Goal: Information Seeking & Learning: Learn about a topic

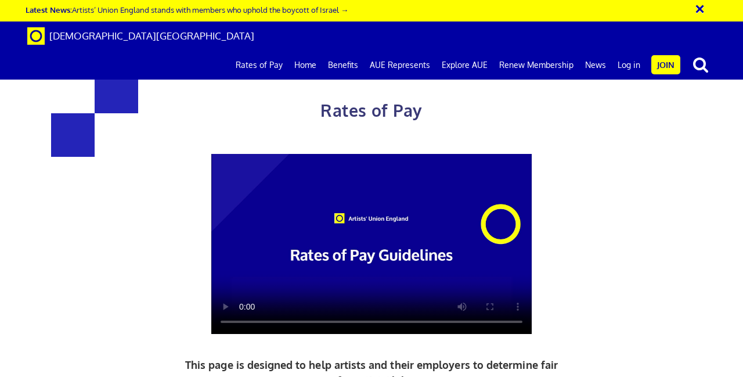
scroll to position [1534, 0]
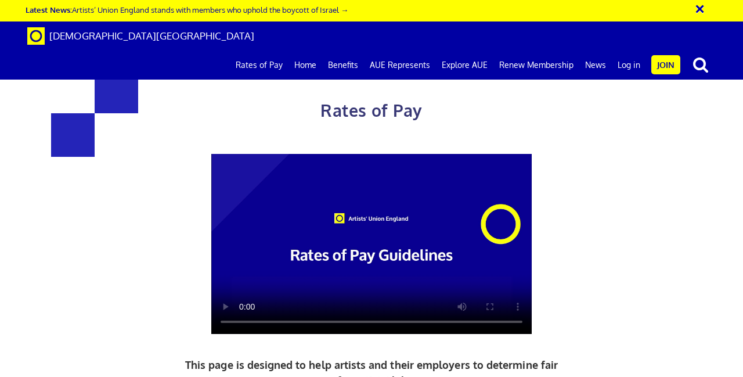
click at [242, 312] on video at bounding box center [371, 244] width 321 height 181
click at [243, 204] on video at bounding box center [371, 244] width 321 height 181
click at [242, 224] on video at bounding box center [371, 244] width 321 height 181
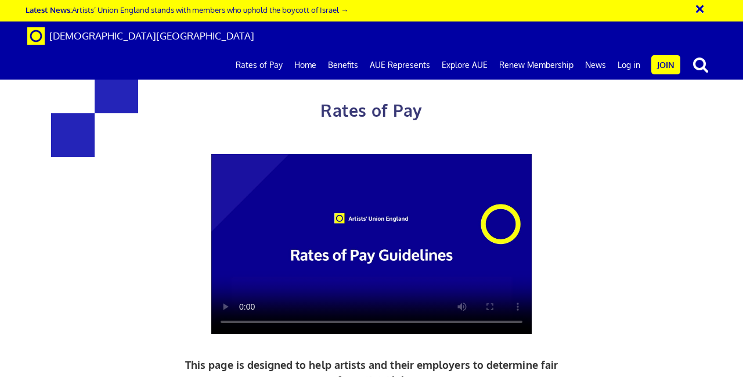
scroll to position [100, 0]
click at [245, 215] on video at bounding box center [371, 244] width 321 height 181
click at [227, 160] on video at bounding box center [371, 244] width 321 height 181
click at [244, 312] on video at bounding box center [371, 244] width 321 height 181
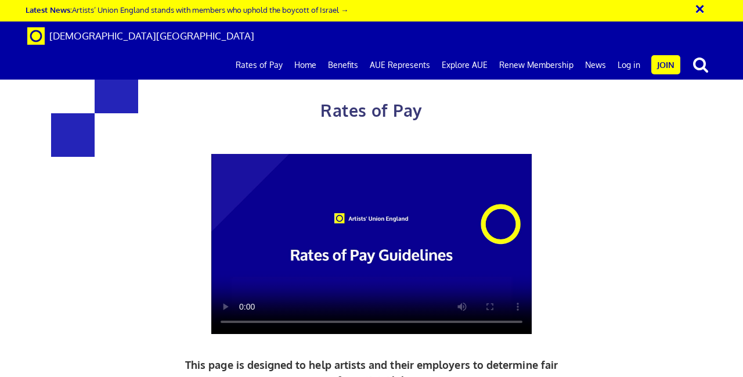
click at [515, 316] on video at bounding box center [371, 244] width 321 height 181
